Goal: Navigation & Orientation: Find specific page/section

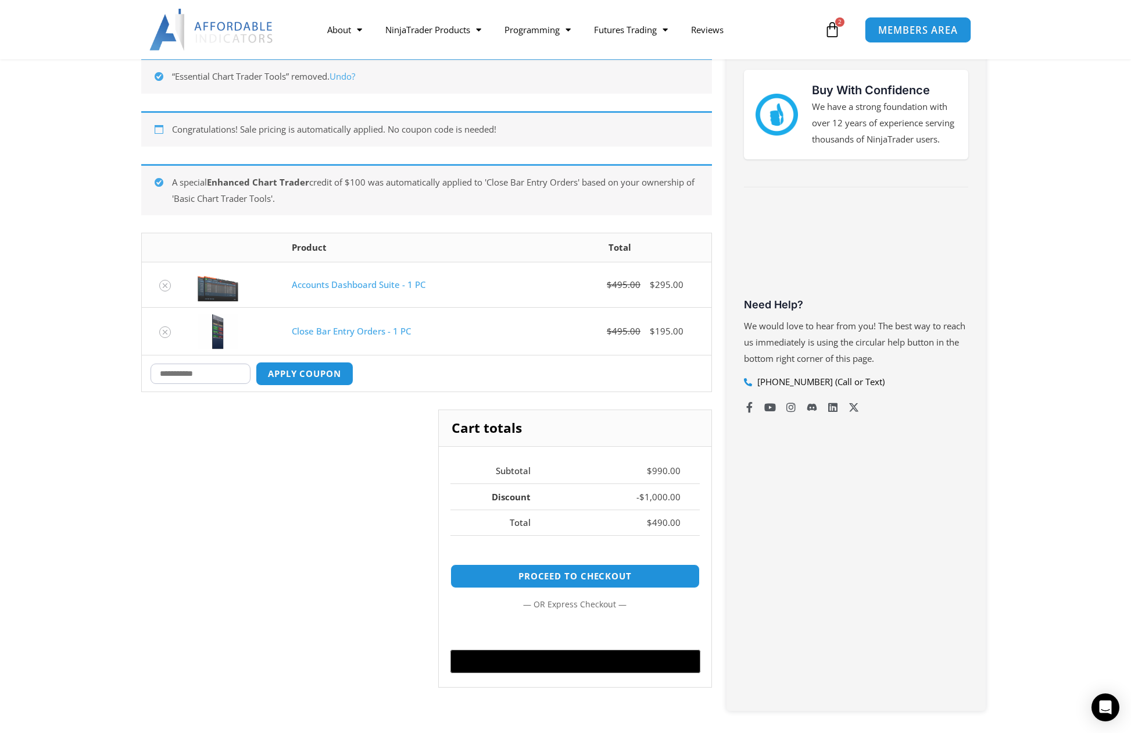
drag, startPoint x: 945, startPoint y: 35, endPoint x: 908, endPoint y: 31, distance: 37.4
click at [908, 31] on span "MEMBERS AREA" at bounding box center [918, 30] width 80 height 10
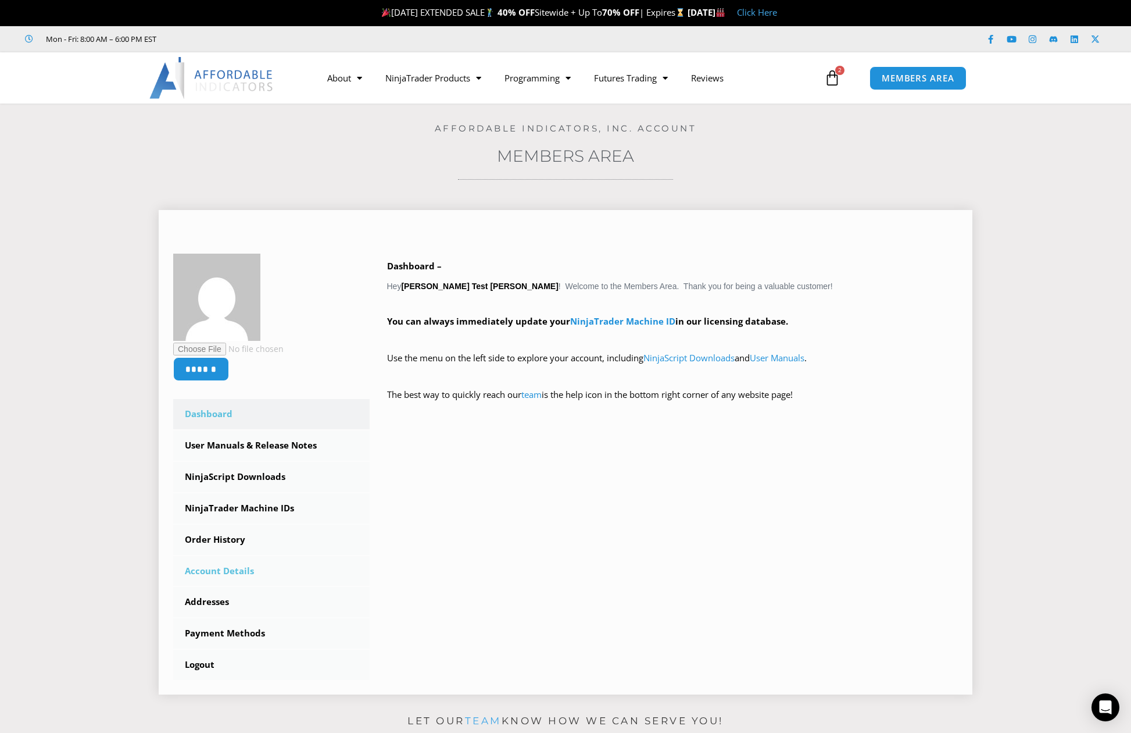
click at [227, 573] on link "Account Details" at bounding box center [271, 571] width 197 height 30
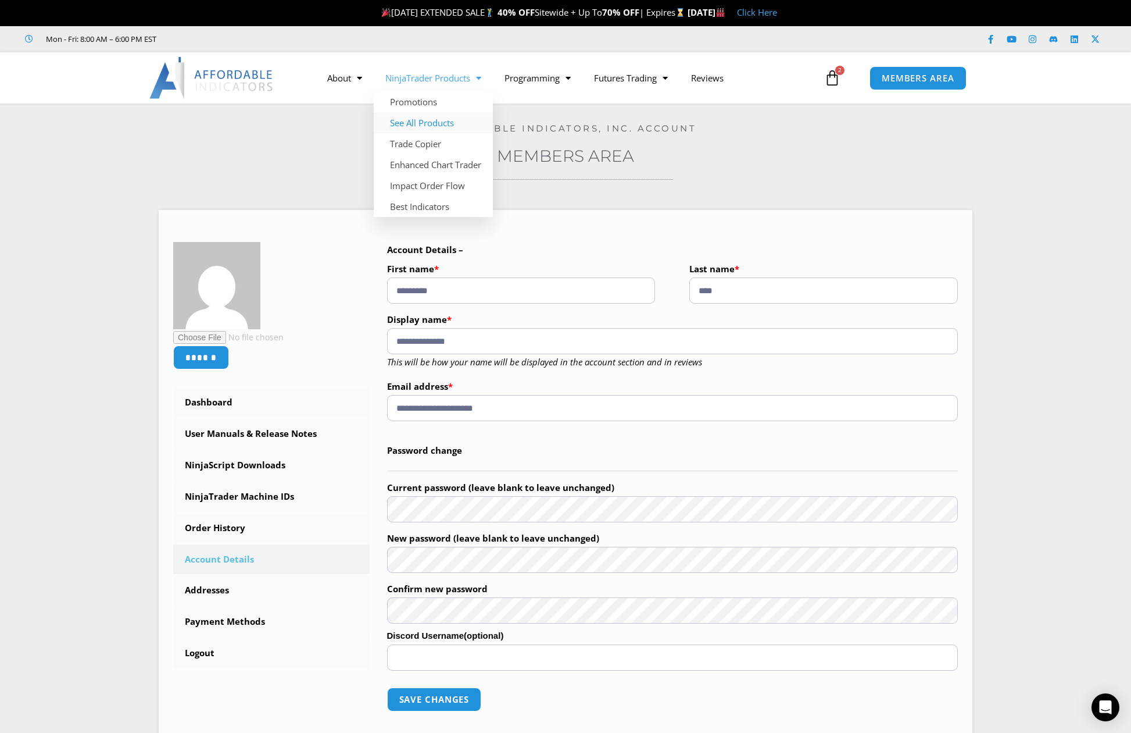
click at [433, 125] on link "See All Products" at bounding box center [433, 122] width 119 height 21
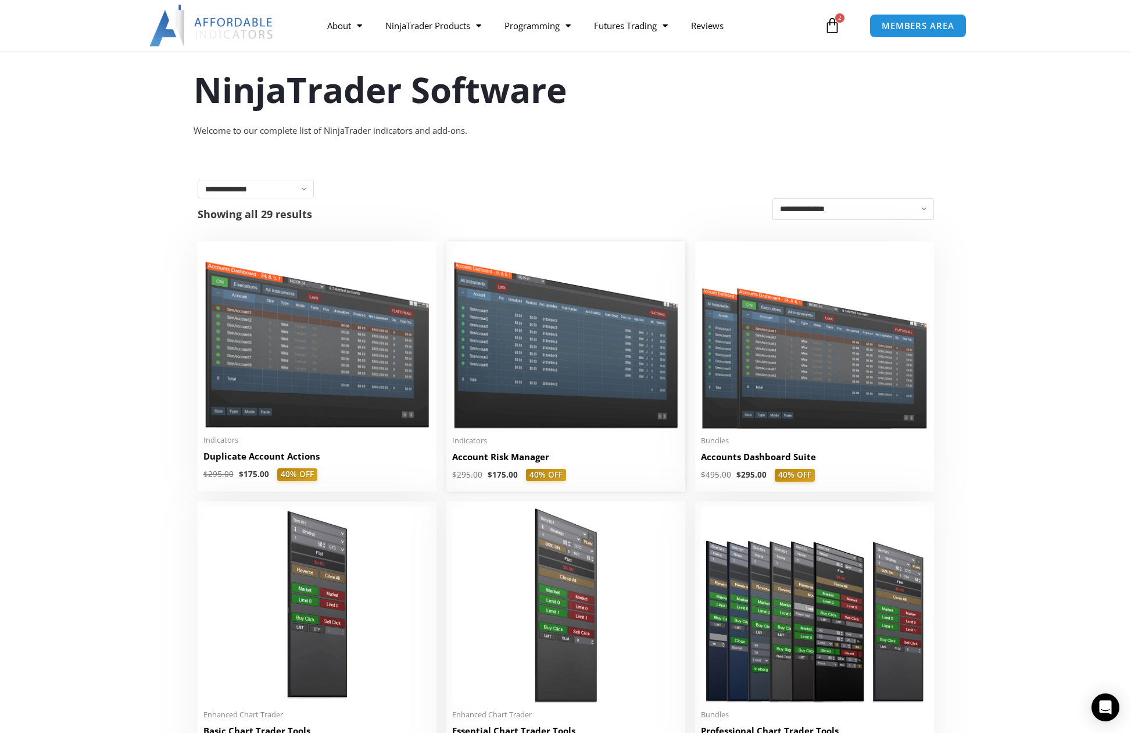
scroll to position [116, 0]
